Goal: Task Accomplishment & Management: Manage account settings

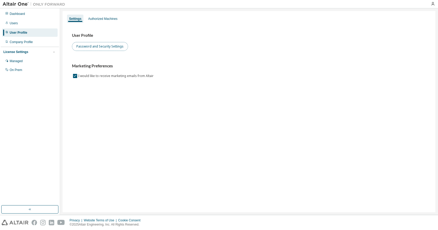
click at [106, 45] on button "Password and Security Settings" at bounding box center [100, 46] width 56 height 9
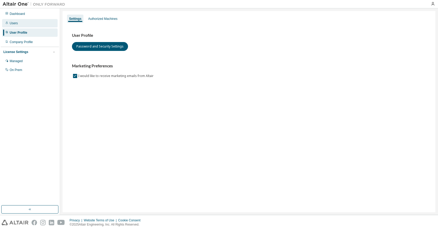
click at [25, 23] on div "Users" at bounding box center [30, 23] width 56 height 8
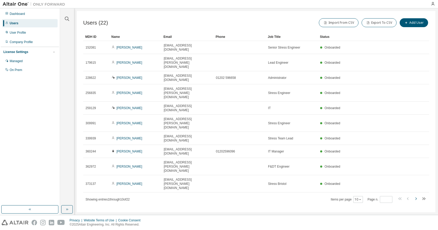
click at [416, 195] on icon "button" at bounding box center [416, 198] width 6 height 6
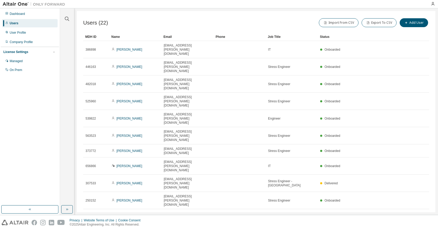
click at [415, 212] on icon "button" at bounding box center [416, 215] width 6 height 6
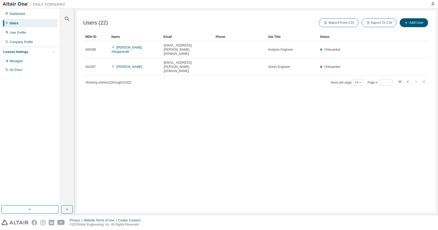
click at [408, 80] on icon "button" at bounding box center [408, 81] width 2 height 3
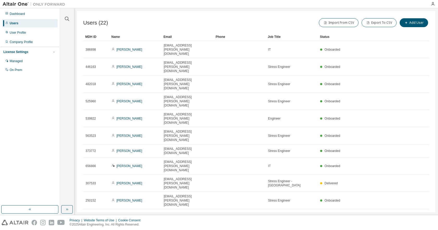
click at [409, 212] on icon "button" at bounding box center [408, 215] width 6 height 6
type input "*"
